Goal: Information Seeking & Learning: Learn about a topic

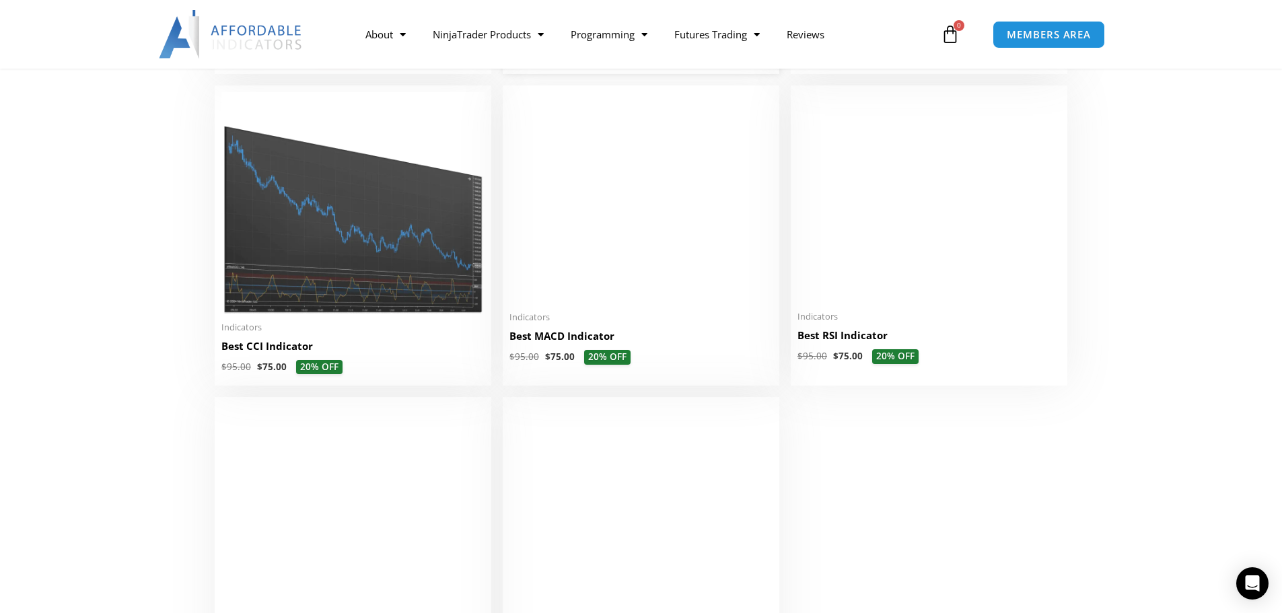
scroll to position [2893, 0]
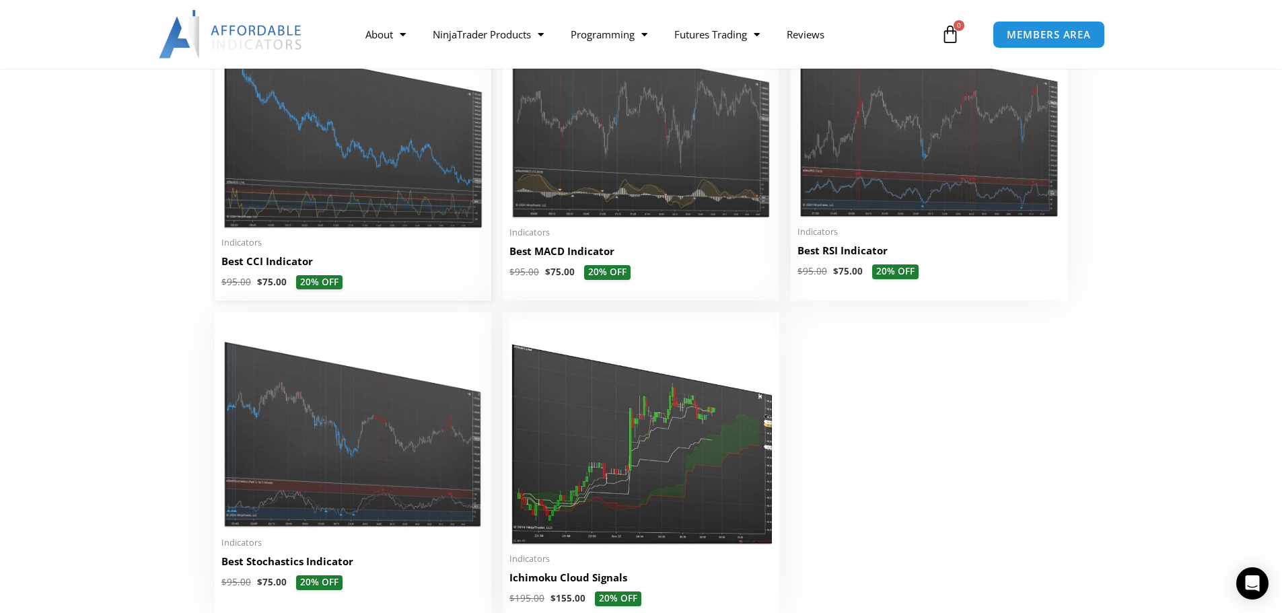
click at [380, 213] on img at bounding box center [352, 117] width 263 height 221
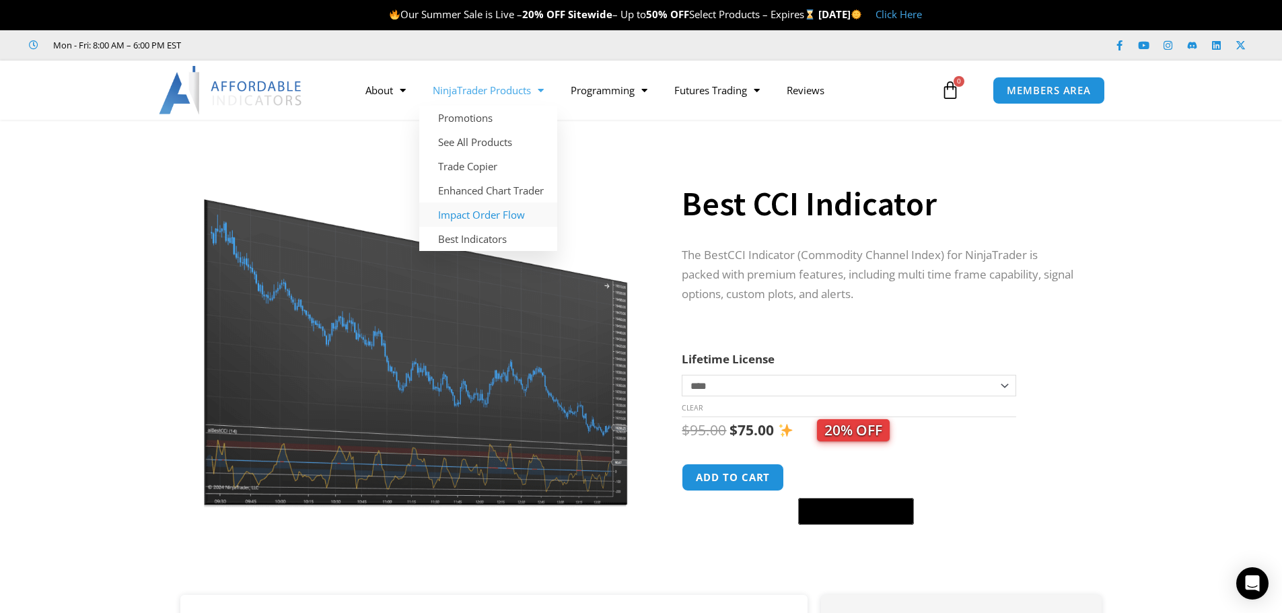
click at [482, 219] on link "Impact Order Flow" at bounding box center [488, 215] width 138 height 24
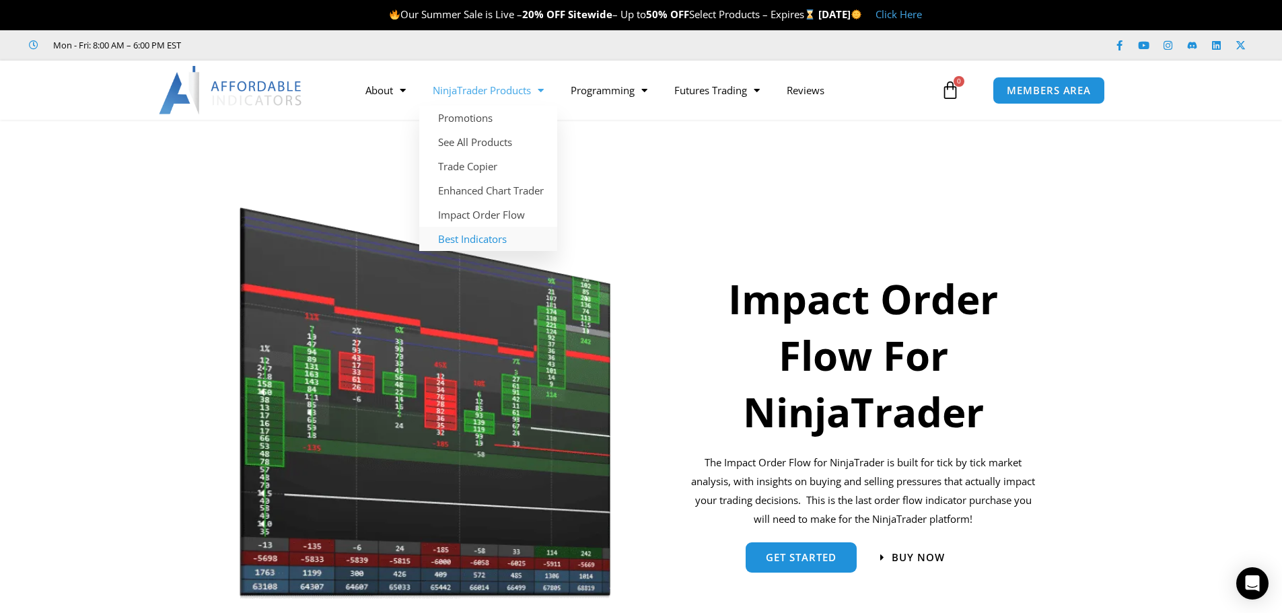
click at [486, 240] on link "Best Indicators" at bounding box center [488, 239] width 138 height 24
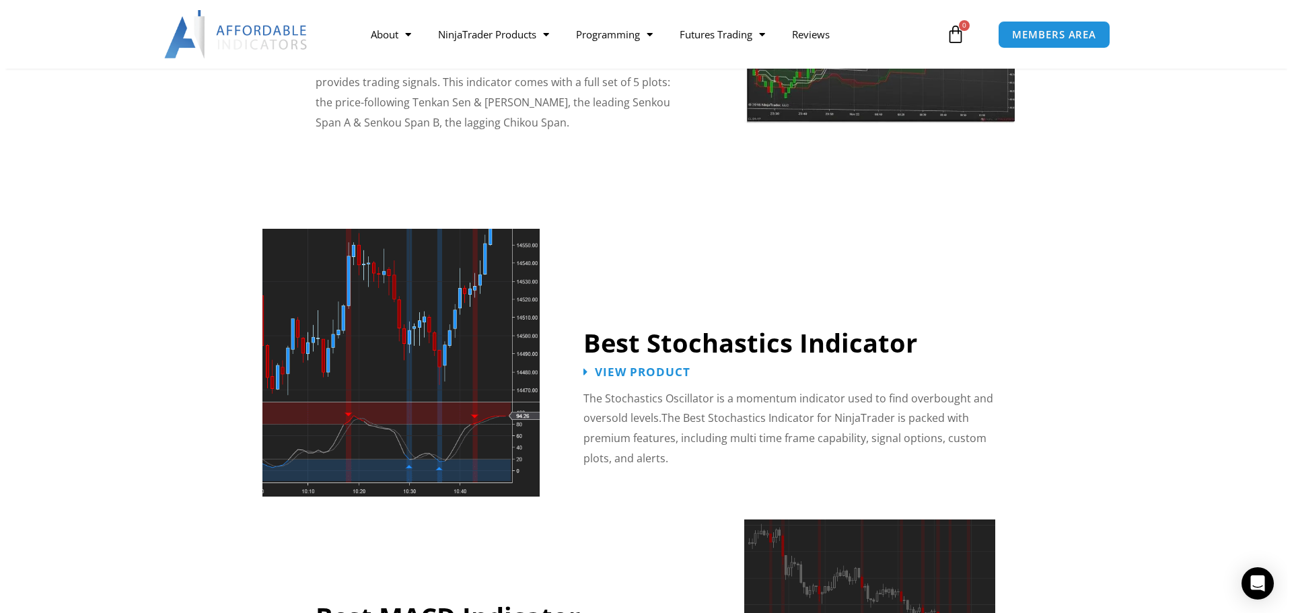
scroll to position [2557, 0]
